Goal: Find specific page/section: Find specific page/section

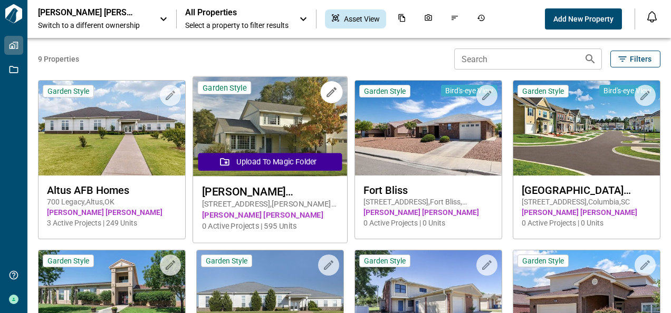
click at [255, 137] on img at bounding box center [270, 127] width 154 height 100
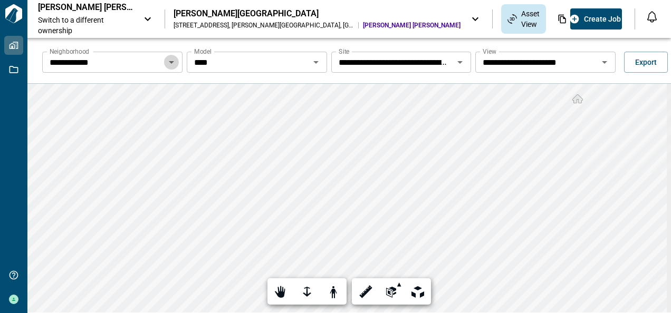
click at [169, 62] on icon "Open" at bounding box center [171, 62] width 5 height 3
click at [304, 291] on div at bounding box center [306, 292] width 15 height 16
click at [303, 295] on div at bounding box center [306, 292] width 15 height 16
click at [457, 61] on icon "Open" at bounding box center [459, 62] width 13 height 13
click at [601, 62] on icon "Open" at bounding box center [603, 62] width 5 height 3
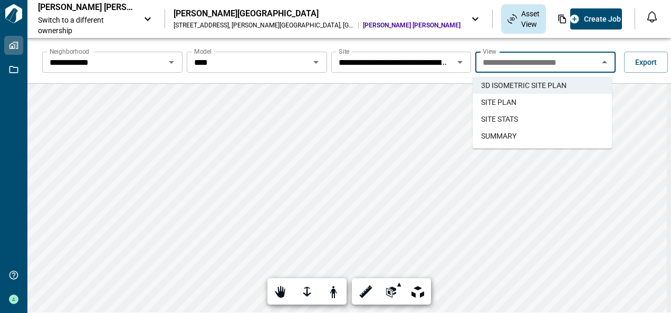
click at [508, 102] on span "SITE PLAN" at bounding box center [498, 102] width 35 height 11
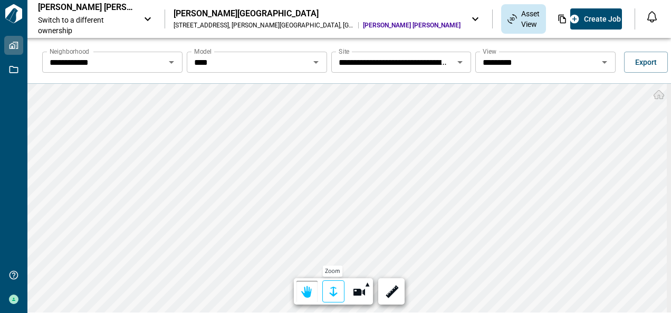
click at [329, 290] on div at bounding box center [333, 292] width 15 height 16
click at [338, 293] on div at bounding box center [333, 292] width 15 height 16
click at [302, 313] on html "**********" at bounding box center [335, 156] width 671 height 313
click at [603, 61] on icon "Open" at bounding box center [604, 62] width 13 height 13
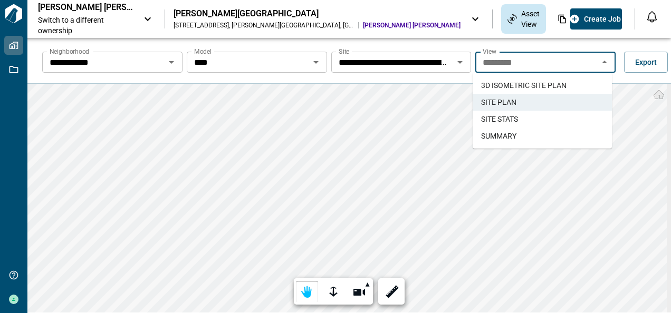
click at [516, 117] on span "SITE STATS" at bounding box center [499, 119] width 37 height 11
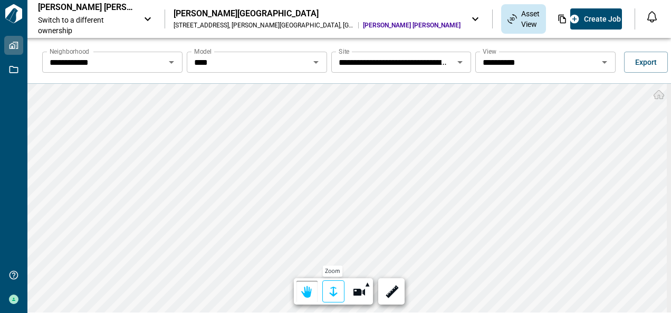
click at [331, 291] on div at bounding box center [333, 292] width 15 height 16
click at [333, 292] on div at bounding box center [333, 292] width 15 height 16
click at [315, 60] on icon "Open" at bounding box center [315, 62] width 13 height 13
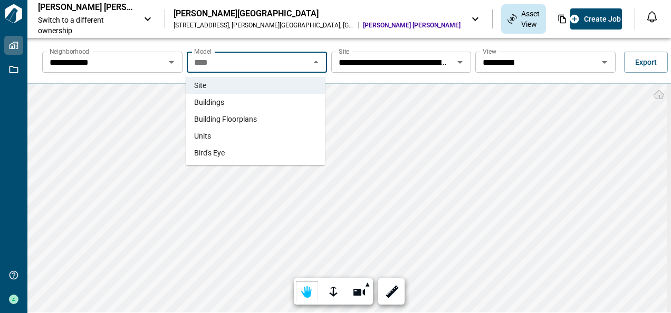
click at [218, 120] on span "Building Floorplans" at bounding box center [225, 119] width 63 height 11
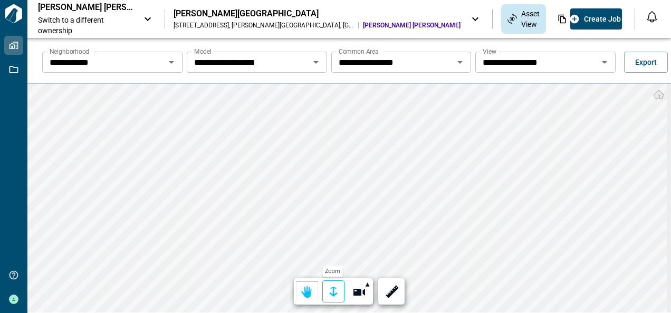
click at [327, 291] on div at bounding box center [333, 292] width 15 height 16
click at [331, 288] on div at bounding box center [333, 292] width 15 height 16
click at [326, 313] on html "**********" at bounding box center [335, 156] width 671 height 313
click at [601, 62] on icon "Open" at bounding box center [603, 62] width 5 height 3
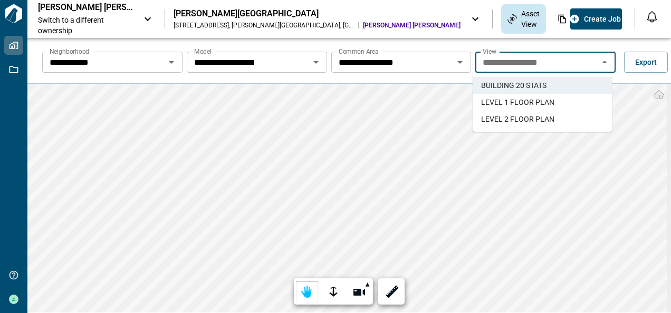
click at [521, 101] on span "LEVEL 1 FLOOR PLAN" at bounding box center [517, 102] width 73 height 11
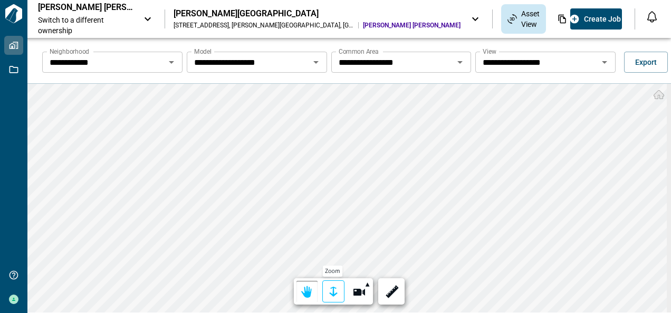
click at [332, 292] on div at bounding box center [333, 292] width 15 height 16
click at [603, 61] on icon "Open" at bounding box center [604, 62] width 13 height 13
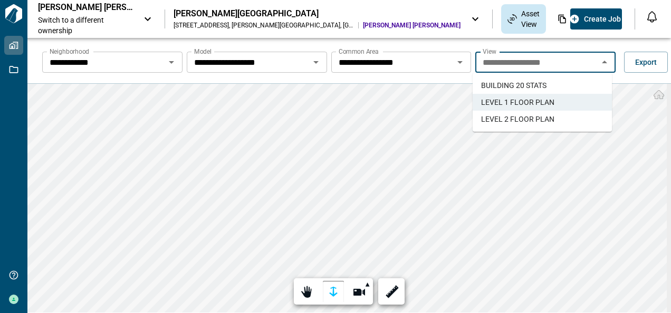
click at [310, 62] on icon "Open" at bounding box center [315, 62] width 13 height 13
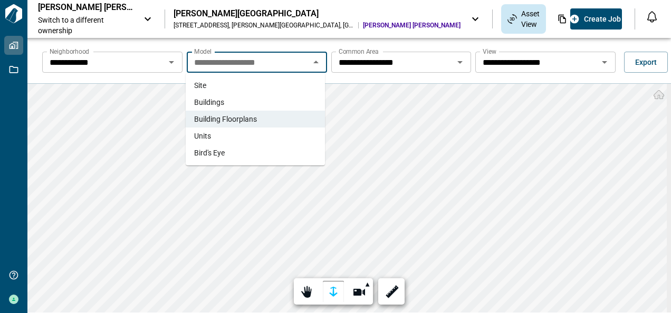
click at [220, 134] on li "Units" at bounding box center [255, 136] width 139 height 17
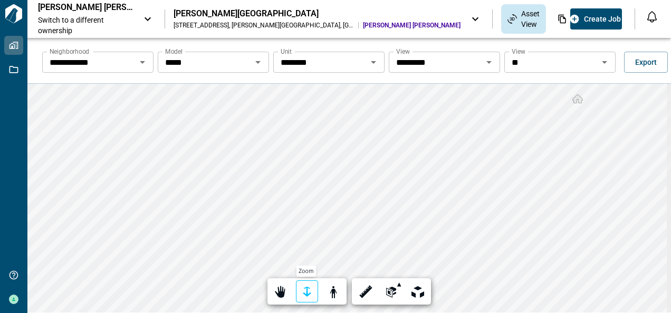
click at [304, 290] on div at bounding box center [306, 292] width 15 height 16
click at [307, 289] on div at bounding box center [306, 292] width 15 height 16
click at [598, 61] on icon "Open" at bounding box center [604, 62] width 13 height 13
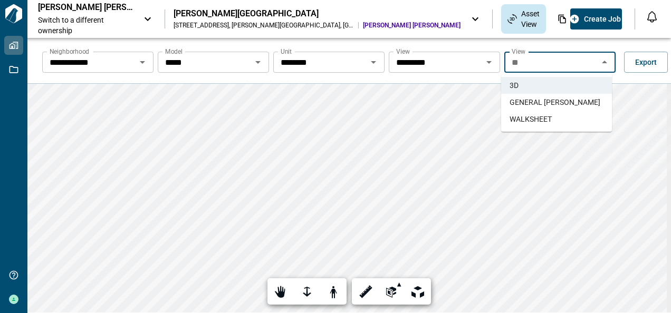
click at [525, 102] on span "GENERAL [PERSON_NAME]" at bounding box center [554, 102] width 91 height 11
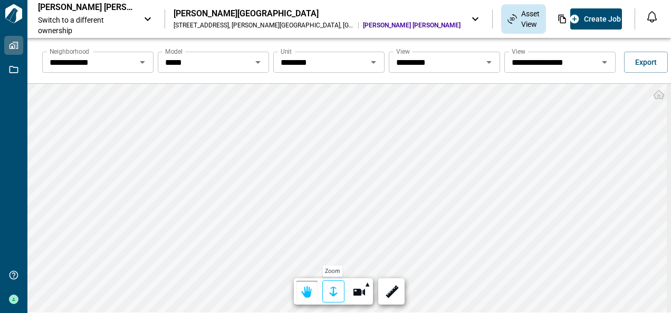
click at [330, 291] on div at bounding box center [333, 292] width 15 height 16
click at [326, 287] on div at bounding box center [333, 292] width 15 height 16
click at [408, 313] on html "**********" at bounding box center [335, 156] width 671 height 313
click at [599, 60] on icon "Open" at bounding box center [604, 62] width 13 height 13
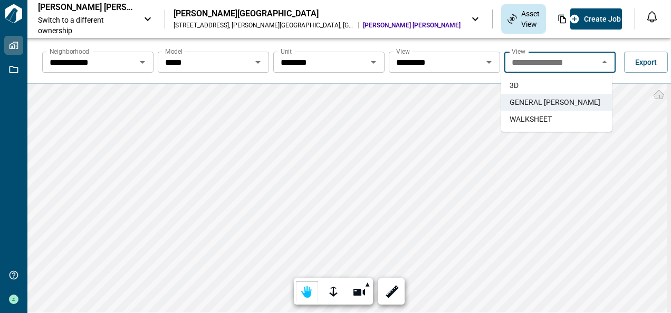
click at [527, 119] on span "WALKSHEET" at bounding box center [530, 119] width 42 height 11
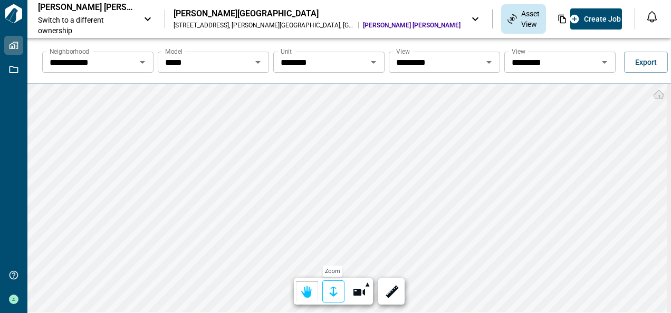
click at [328, 289] on div at bounding box center [333, 292] width 15 height 16
click at [334, 291] on div at bounding box center [333, 292] width 15 height 16
click at [602, 63] on icon "Open" at bounding box center [604, 62] width 13 height 13
click at [601, 62] on icon "Open" at bounding box center [603, 62] width 5 height 3
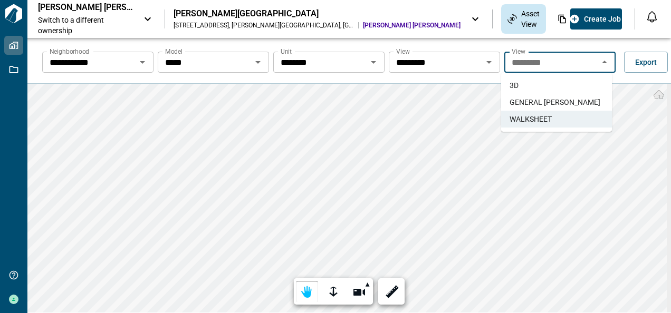
click at [539, 101] on span "GENERAL [PERSON_NAME]" at bounding box center [554, 102] width 91 height 11
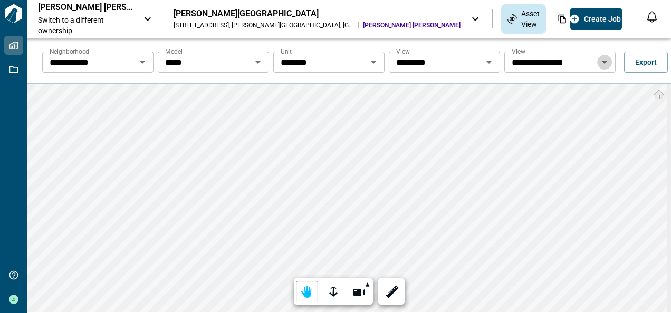
click at [601, 61] on icon "Open" at bounding box center [603, 62] width 5 height 3
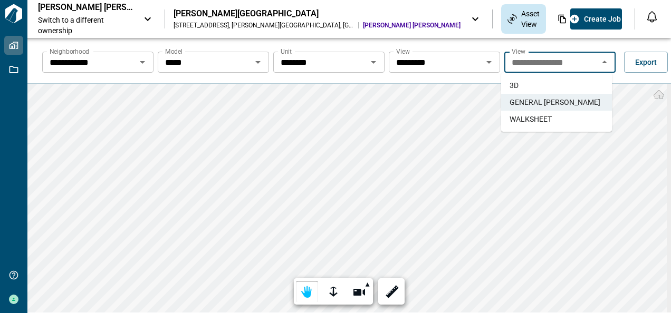
click at [515, 117] on span "WALKSHEET" at bounding box center [530, 119] width 42 height 11
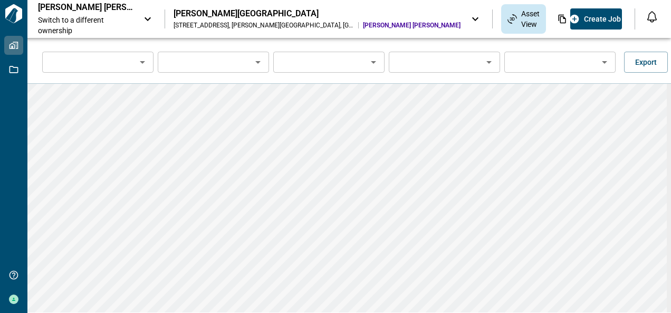
type input "**********"
type input "*****"
type input "********"
type input "*********"
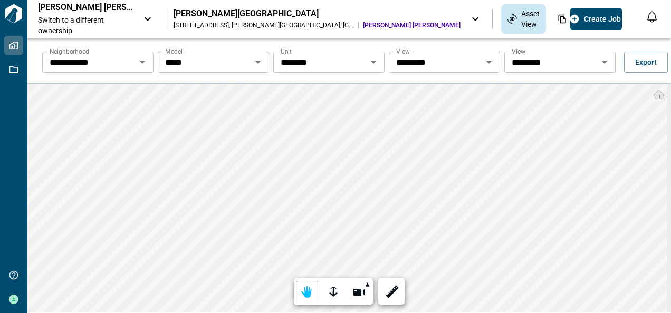
click at [255, 62] on icon "Open" at bounding box center [257, 62] width 5 height 3
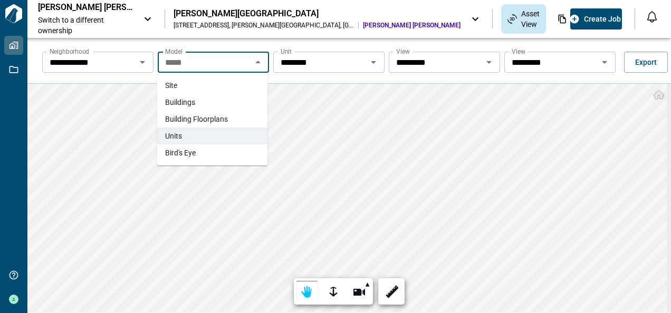
click at [205, 117] on span "Building Floorplans" at bounding box center [196, 119] width 63 height 11
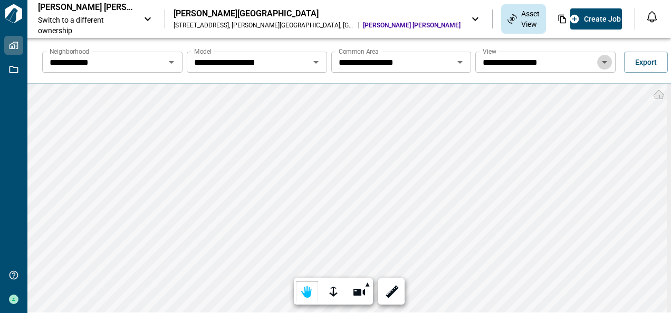
click at [603, 61] on icon "Open" at bounding box center [604, 62] width 13 height 13
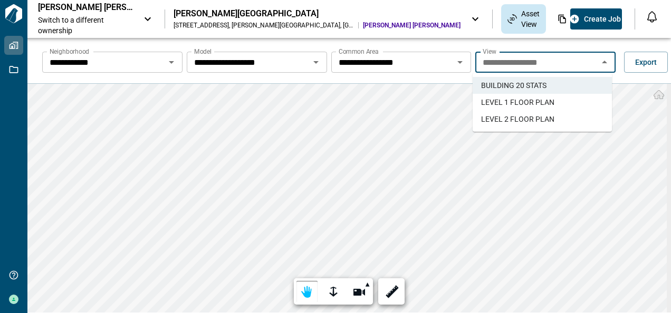
click at [520, 101] on span "LEVEL 1 FLOOR PLAN" at bounding box center [517, 102] width 73 height 11
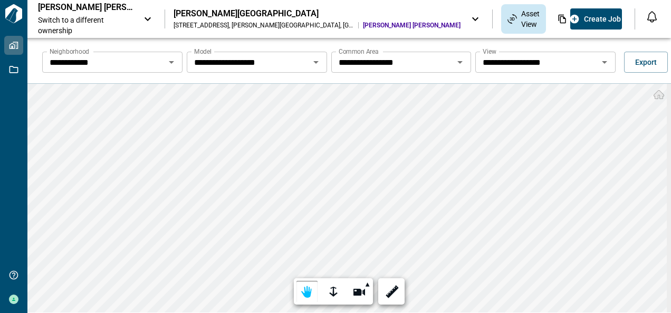
click at [601, 61] on icon "Open" at bounding box center [603, 62] width 5 height 3
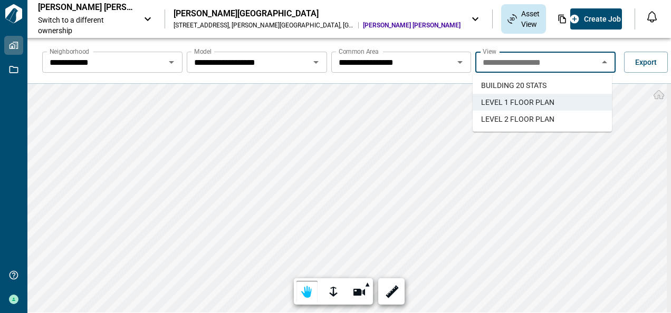
click at [518, 118] on span "LEVEL 2 FLOOR PLAN" at bounding box center [517, 119] width 73 height 11
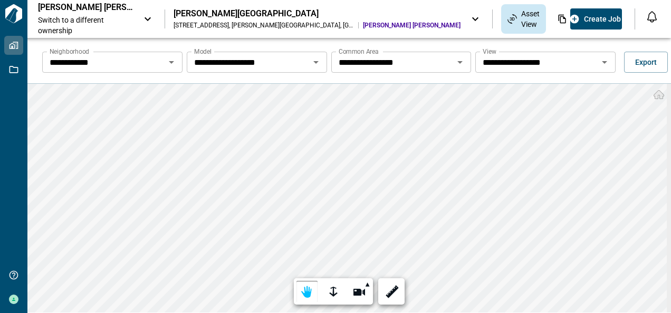
click at [601, 62] on icon "Open" at bounding box center [603, 62] width 5 height 3
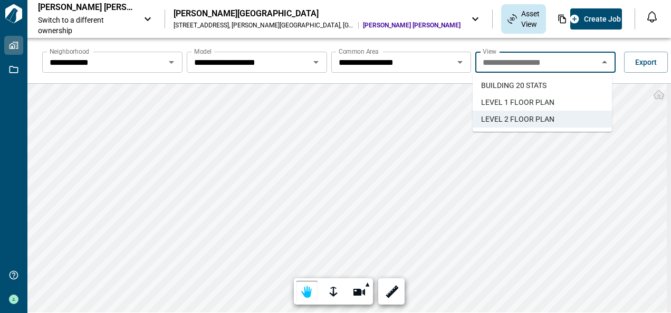
click at [312, 63] on icon "Open" at bounding box center [315, 62] width 13 height 13
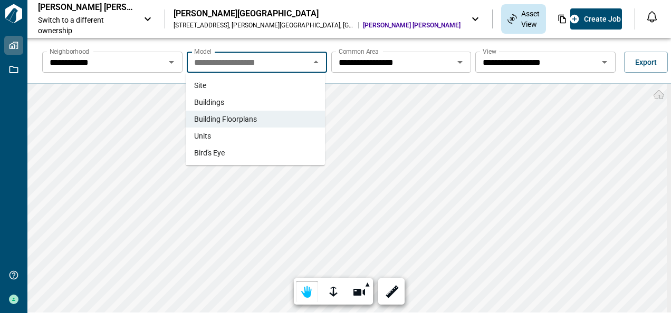
click at [207, 135] on span "Units" at bounding box center [202, 136] width 17 height 11
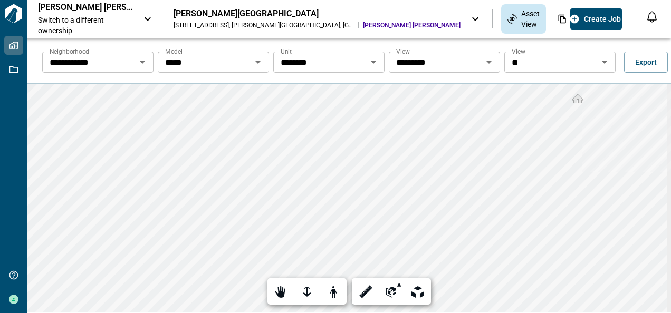
click at [600, 59] on icon "Open" at bounding box center [604, 62] width 13 height 13
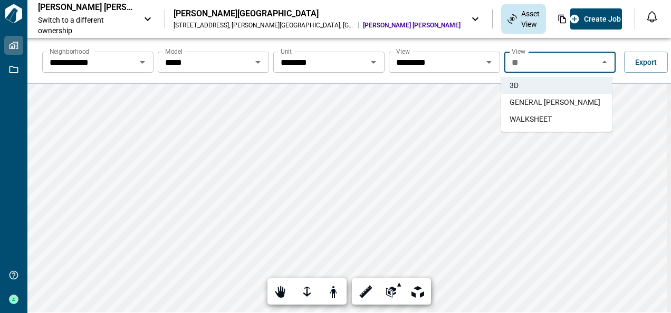
click at [526, 102] on span "GENERAL [PERSON_NAME]" at bounding box center [554, 102] width 91 height 11
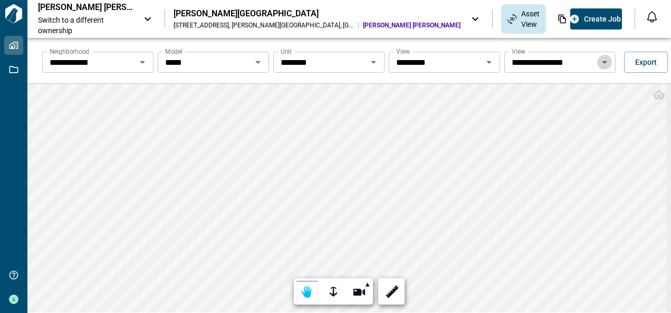
click at [602, 62] on icon "Open" at bounding box center [603, 62] width 5 height 3
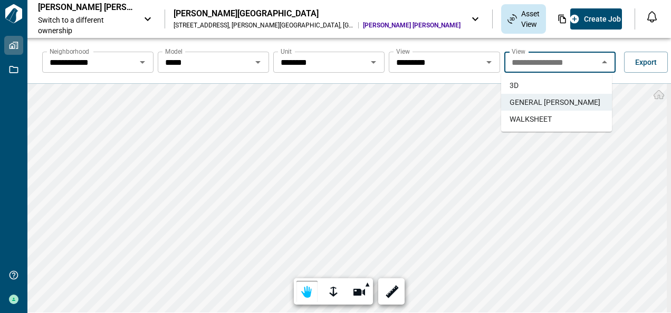
click at [528, 119] on span "WALKSHEET" at bounding box center [530, 119] width 42 height 11
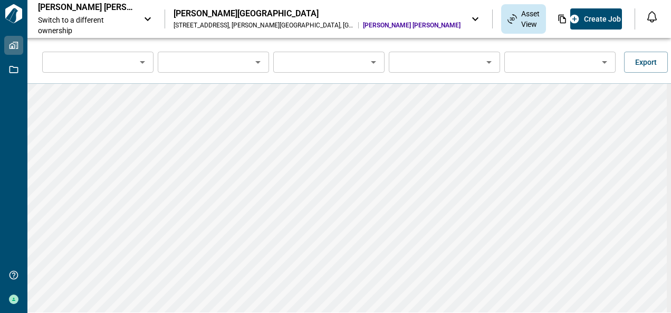
type input "**********"
type input "*****"
type input "********"
type input "*********"
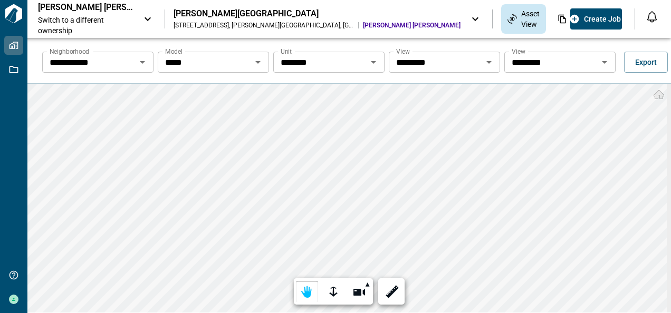
click at [255, 61] on icon "Open" at bounding box center [257, 62] width 5 height 3
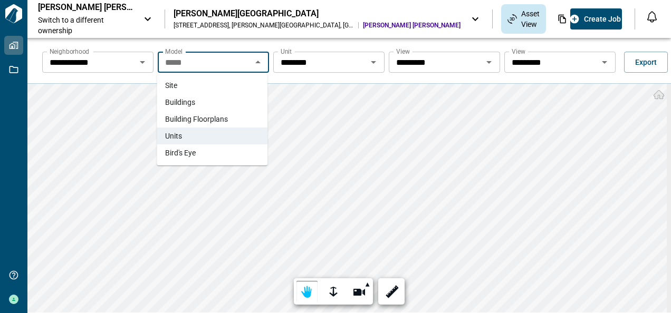
click at [186, 99] on span "Buildings" at bounding box center [180, 102] width 30 height 11
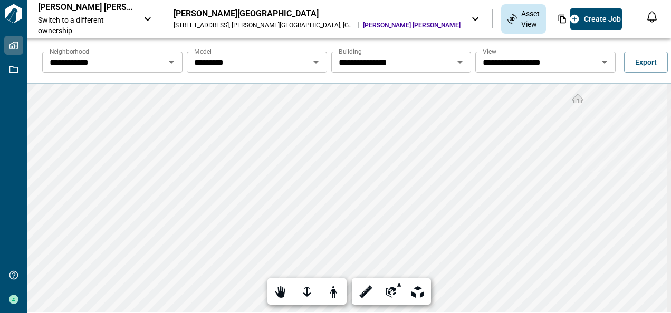
click at [598, 62] on icon "Open" at bounding box center [604, 62] width 13 height 13
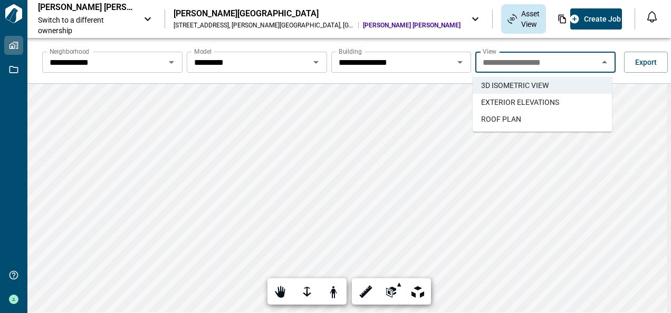
click at [515, 102] on span "EXTERIOR ELEVATIONS" at bounding box center [520, 102] width 78 height 11
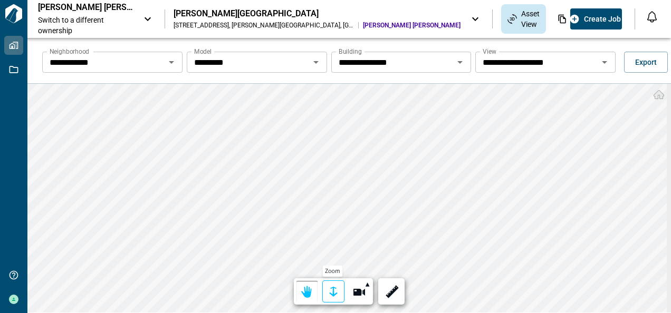
click at [331, 286] on div at bounding box center [333, 292] width 15 height 16
click at [331, 297] on div at bounding box center [333, 292] width 15 height 16
